Goal: Obtain resource: Download file/media

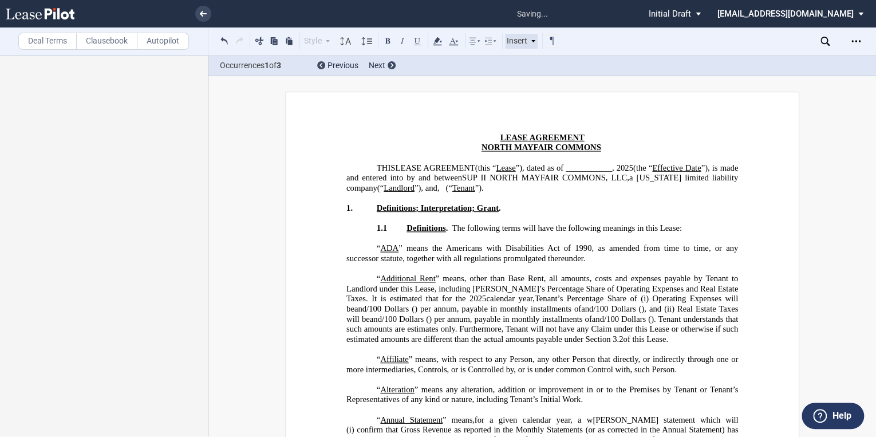
drag, startPoint x: 51, startPoint y: 19, endPoint x: 508, endPoint y: 46, distance: 457.8
click at [51, 19] on link at bounding box center [60, 13] width 109 height 27
click at [861, 44] on div "Open Lease options menu" at bounding box center [856, 41] width 18 height 18
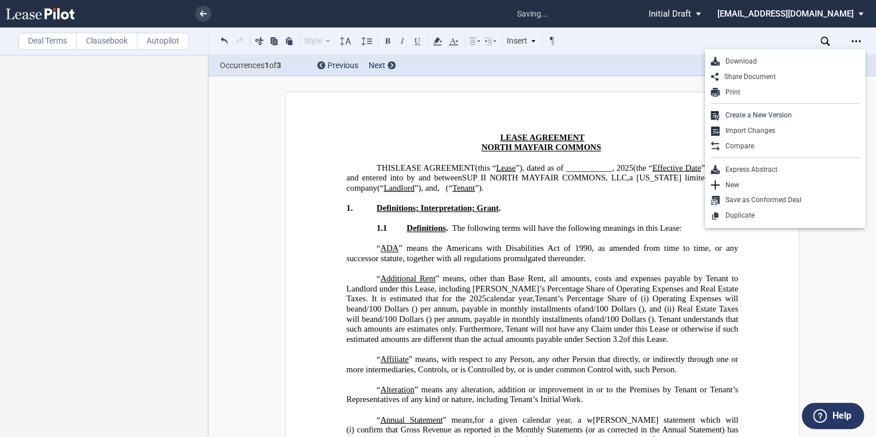
click at [653, 48] on div "Style Normal 8pt 9pt 10pt 10.5pt 11pt 12pt 14pt 16pt Normal 1 1.15 1.5 2 3 No C…" at bounding box center [440, 40] width 464 height 27
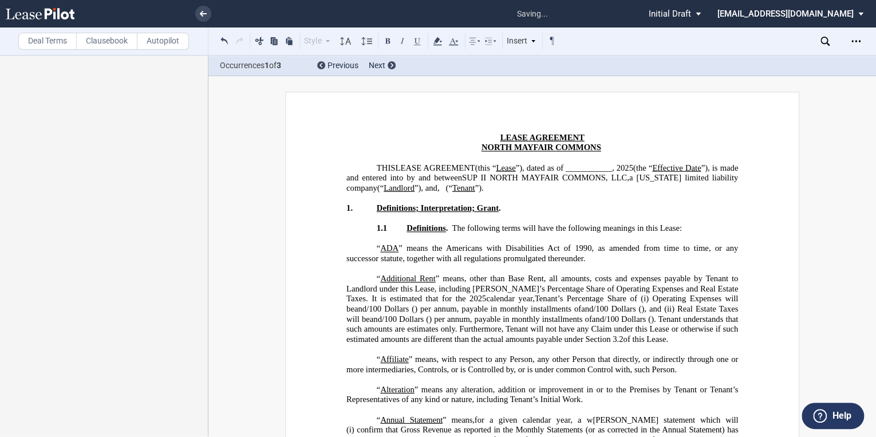
click at [199, 14] on link at bounding box center [203, 14] width 16 height 16
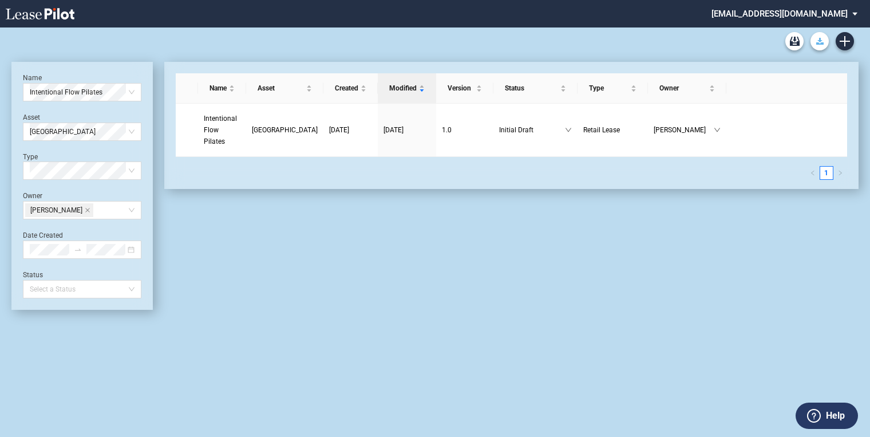
click at [820, 46] on button "Download Blank Form" at bounding box center [820, 41] width 18 height 18
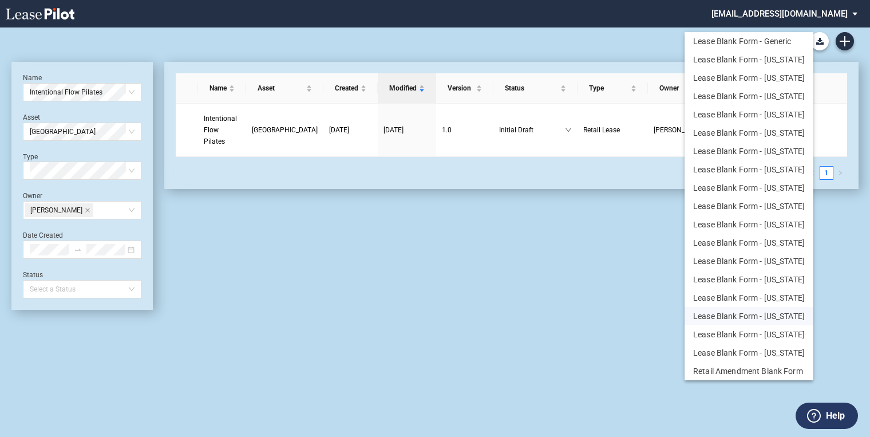
click at [777, 316] on button "Lease Blank Form - Illinois" at bounding box center [749, 316] width 129 height 18
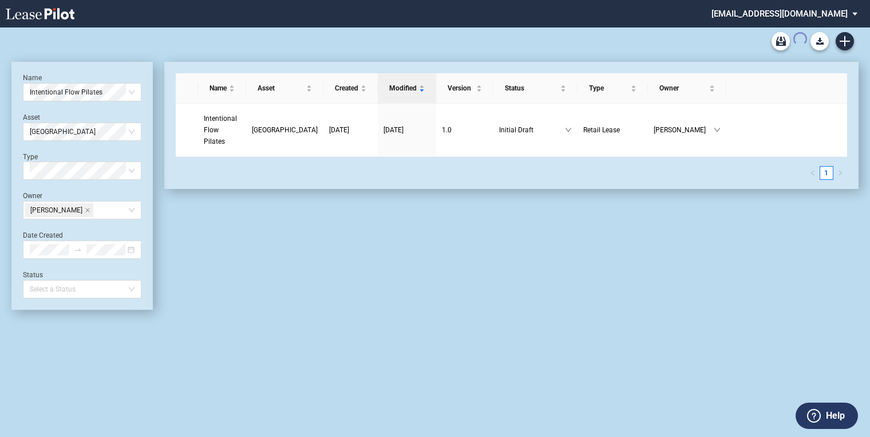
scroll to position [27, 0]
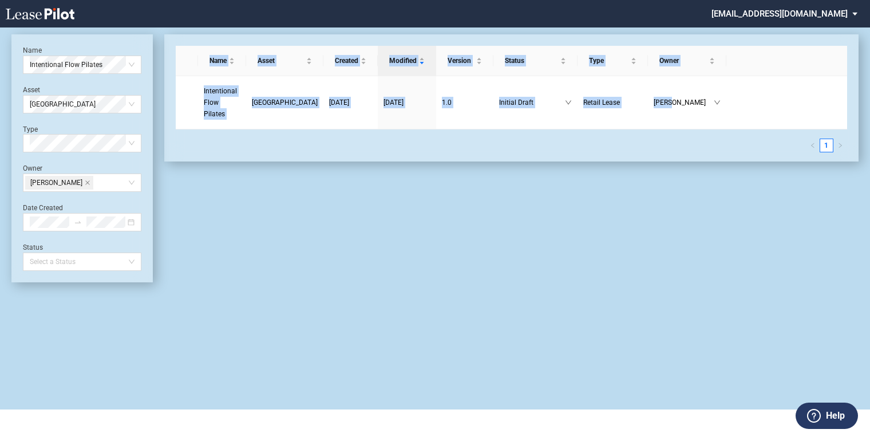
click at [777, 316] on div "Name Intentional Flow Pilates Asset North Mayfair Commons Type Select Type Owne…" at bounding box center [435, 204] width 870 height 409
